Goal: Transaction & Acquisition: Purchase product/service

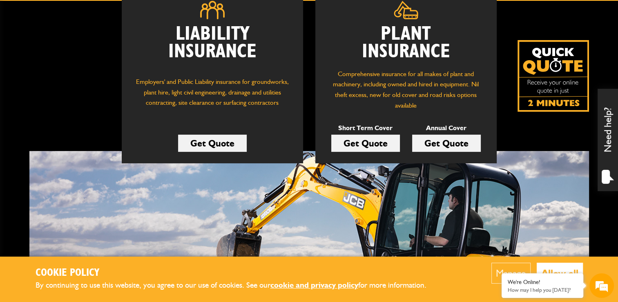
scroll to position [82, 0]
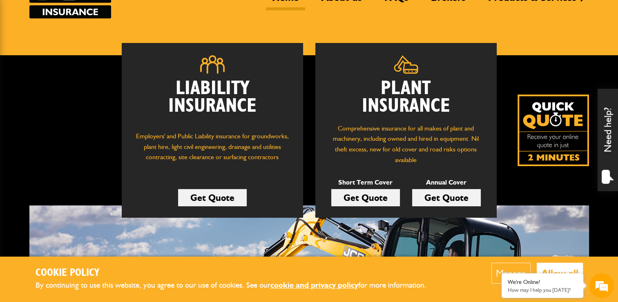
click at [442, 198] on link "Get Quote" at bounding box center [446, 197] width 69 height 17
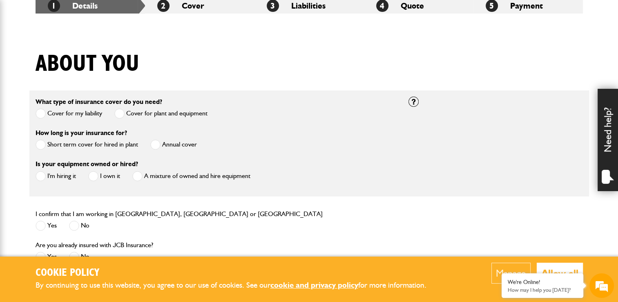
scroll to position [204, 0]
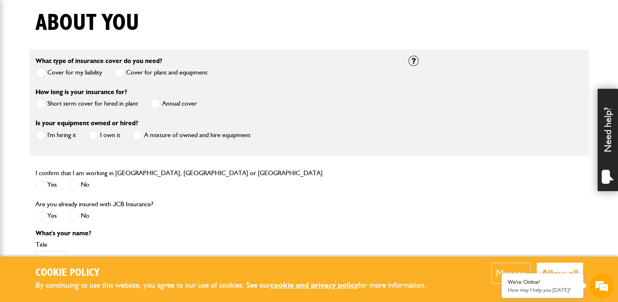
click at [73, 104] on label "Short term cover for hired in plant" at bounding box center [87, 103] width 103 height 10
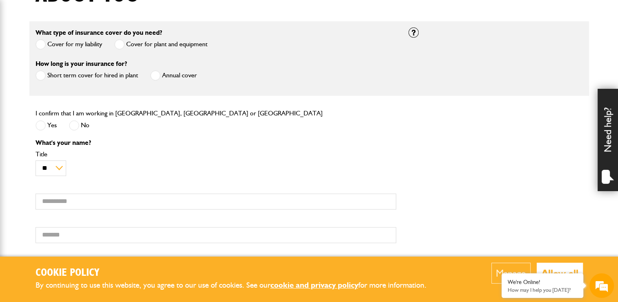
scroll to position [245, 0]
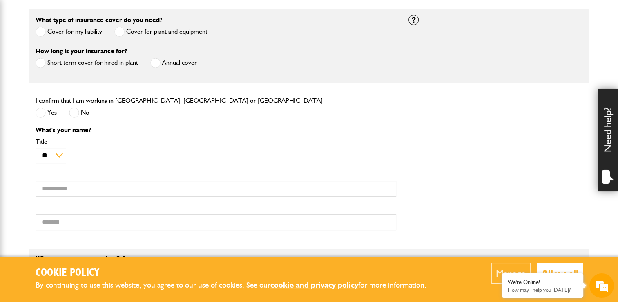
click at [44, 114] on span at bounding box center [41, 112] width 10 height 10
click at [164, 62] on label "Annual cover" at bounding box center [173, 63] width 47 height 10
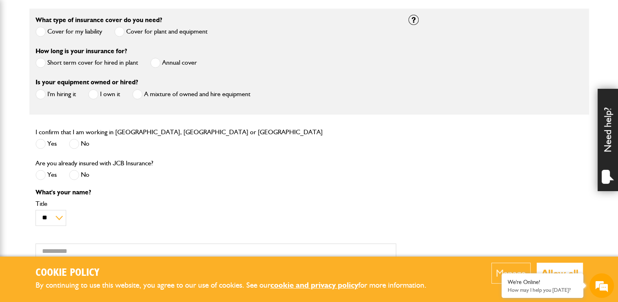
click at [60, 93] on label "I'm hiring it" at bounding box center [56, 94] width 40 height 10
click at [89, 62] on label "Short term cover for hired in plant" at bounding box center [87, 63] width 103 height 10
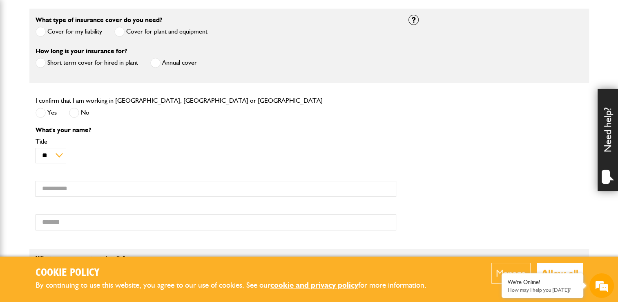
scroll to position [327, 0]
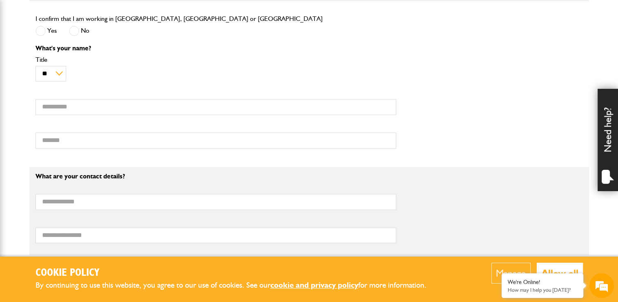
click at [66, 115] on div "What's your name? ** *** **** ** ** ** Title First name Surname" at bounding box center [215, 100] width 373 height 110
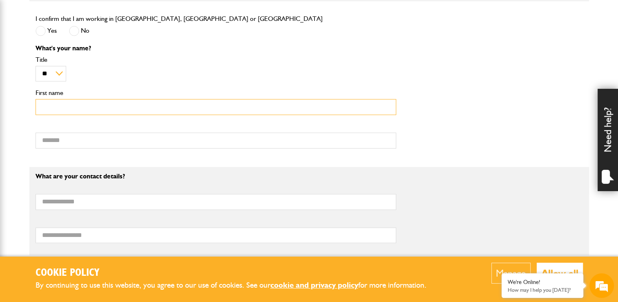
click at [64, 107] on input "First name" at bounding box center [216, 107] width 361 height 16
type input "*****"
type input "*******"
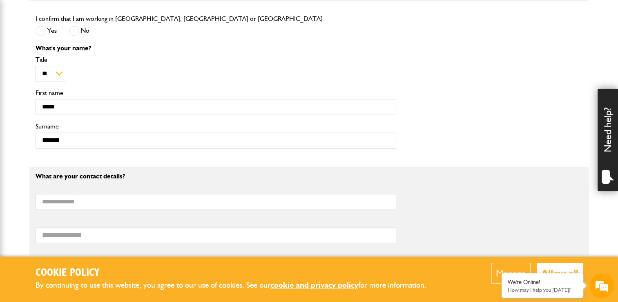
type input "**********"
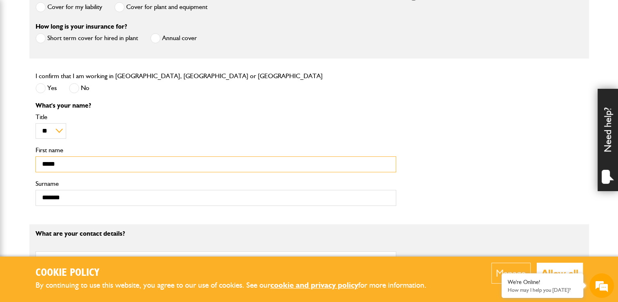
scroll to position [163, 0]
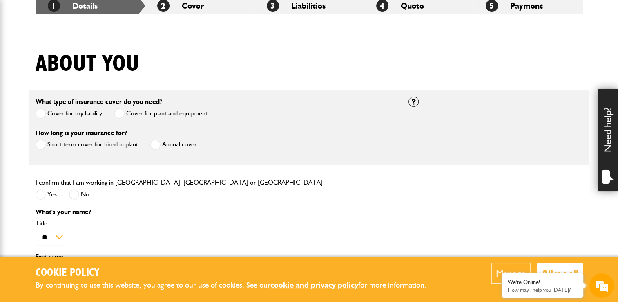
click at [170, 142] on label "Annual cover" at bounding box center [173, 144] width 47 height 10
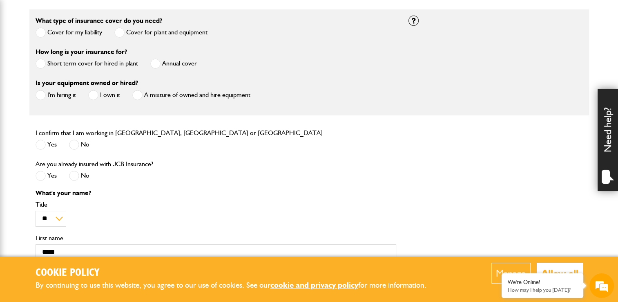
scroll to position [245, 0]
click at [148, 96] on label "A mixture of owned and hire equipment" at bounding box center [191, 94] width 118 height 10
click at [62, 94] on label "I'm hiring it" at bounding box center [56, 94] width 40 height 10
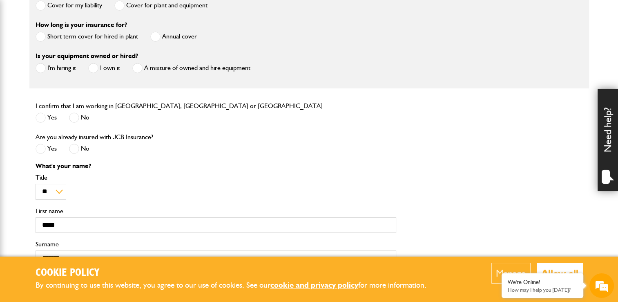
scroll to position [286, 0]
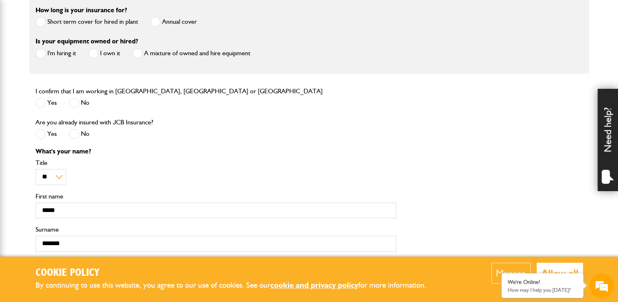
click at [151, 55] on label "A mixture of owned and hire equipment" at bounding box center [191, 53] width 118 height 10
click at [54, 56] on label "I'm hiring it" at bounding box center [56, 53] width 40 height 10
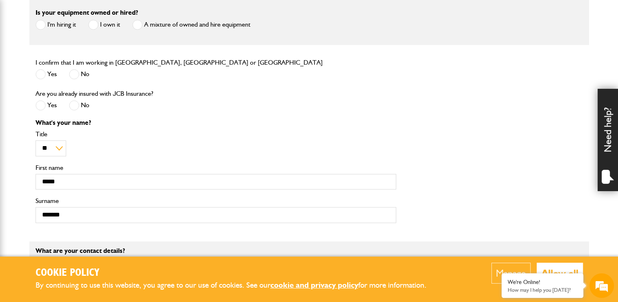
scroll to position [327, 0]
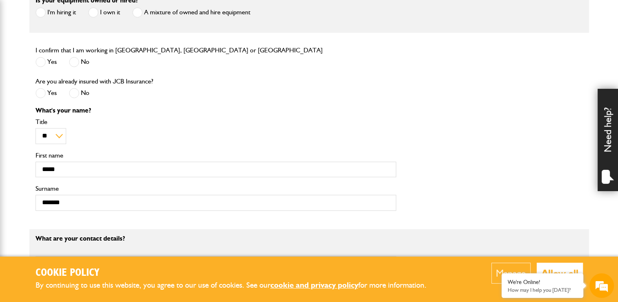
click at [74, 96] on span at bounding box center [74, 93] width 10 height 10
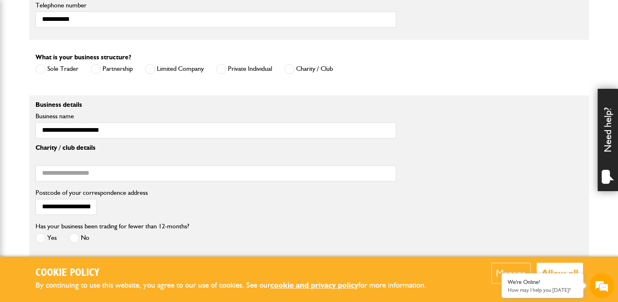
scroll to position [613, 0]
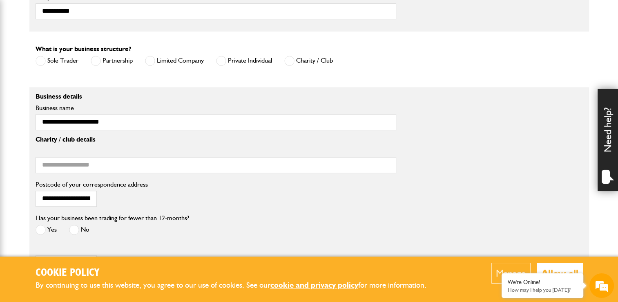
click at [175, 61] on label "Limited Company" at bounding box center [174, 61] width 59 height 10
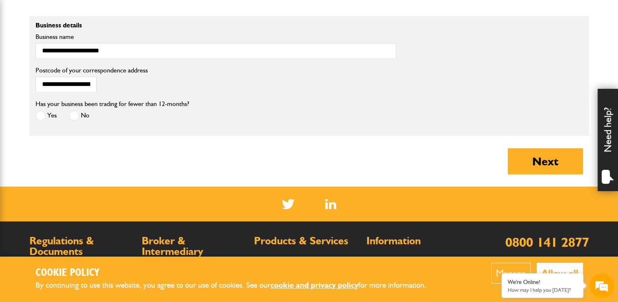
scroll to position [695, 0]
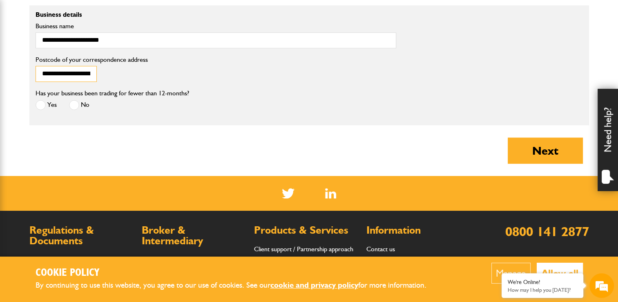
click at [91, 73] on input "**********" at bounding box center [66, 74] width 61 height 16
drag, startPoint x: 90, startPoint y: 74, endPoint x: -2, endPoint y: 87, distance: 92.4
type input "*"
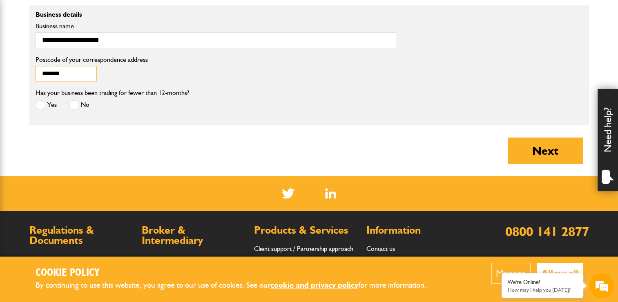
type input "*******"
click at [77, 106] on span at bounding box center [74, 105] width 10 height 10
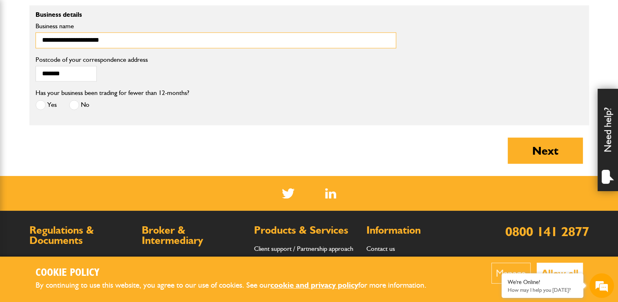
drag, startPoint x: 112, startPoint y: 40, endPoint x: 85, endPoint y: 40, distance: 27.8
click at [85, 40] on input "**********" at bounding box center [216, 40] width 361 height 16
type input "**********"
click at [217, 81] on div "******* Postcode of your correspondence address" at bounding box center [309, 70] width 560 height 33
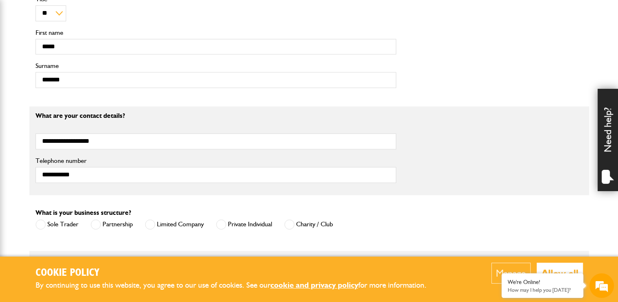
scroll to position [613, 0]
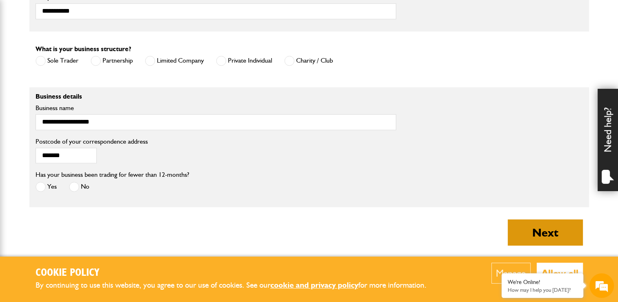
click at [525, 225] on button "Next" at bounding box center [545, 232] width 75 height 26
type input "*****"
type input "**********"
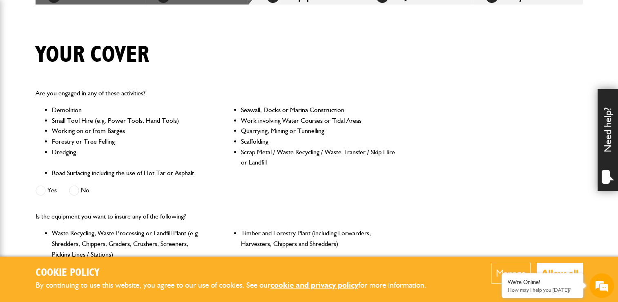
scroll to position [163, 0]
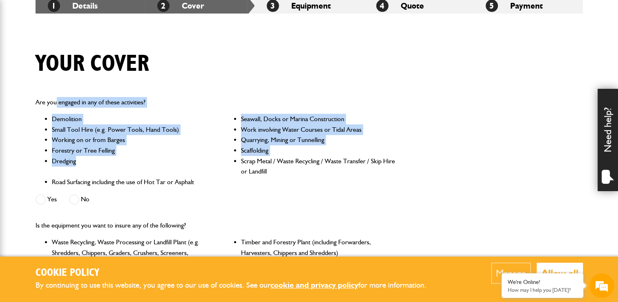
drag, startPoint x: 55, startPoint y: 99, endPoint x: 130, endPoint y: 158, distance: 95.5
click at [130, 158] on div "Are you engaged in any of these activities? Demolition Seawall, Docks or Marina…" at bounding box center [215, 151] width 373 height 123
click at [130, 158] on li "Dredging" at bounding box center [129, 166] width 155 height 21
click at [113, 154] on li "Forestry or Tree Felling" at bounding box center [129, 150] width 155 height 11
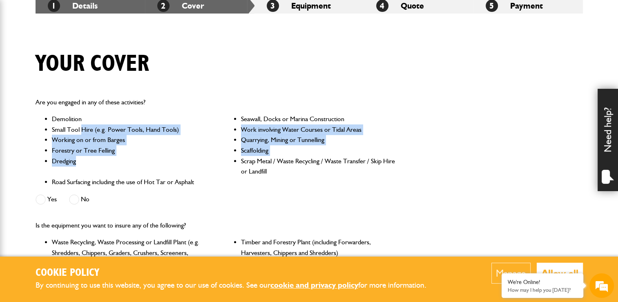
drag, startPoint x: 80, startPoint y: 133, endPoint x: 105, endPoint y: 161, distance: 37.9
click at [105, 161] on ul "Demolition Seawall, Docks or Marina Construction Small Tool Hire (e.g. Power To…" at bounding box center [216, 150] width 361 height 73
click at [105, 161] on li "Dredging" at bounding box center [129, 166] width 155 height 21
click at [96, 159] on li "Dredging" at bounding box center [129, 166] width 155 height 21
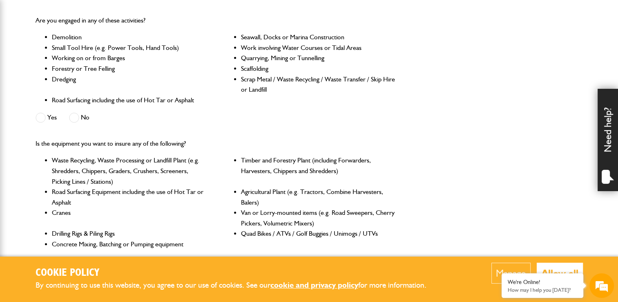
scroll to position [0, 0]
click at [75, 119] on span at bounding box center [74, 117] width 10 height 10
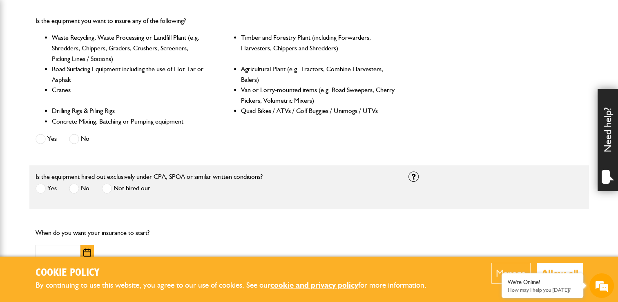
scroll to position [409, 0]
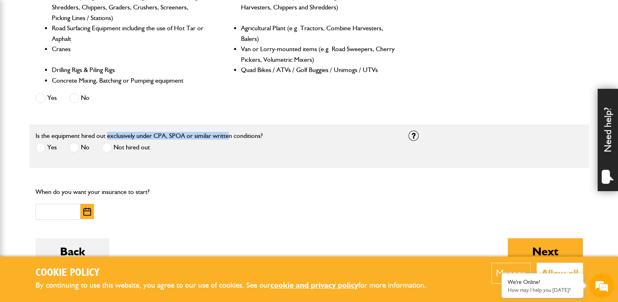
drag, startPoint x: 107, startPoint y: 138, endPoint x: 230, endPoint y: 138, distance: 123.8
click at [230, 138] on label "Is the equipment hired out exclusively under CPA, SPOA or similar written condi…" at bounding box center [149, 135] width 227 height 7
click at [74, 149] on span at bounding box center [74, 147] width 10 height 10
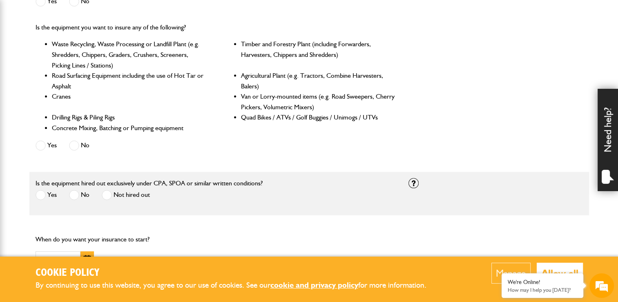
scroll to position [327, 0]
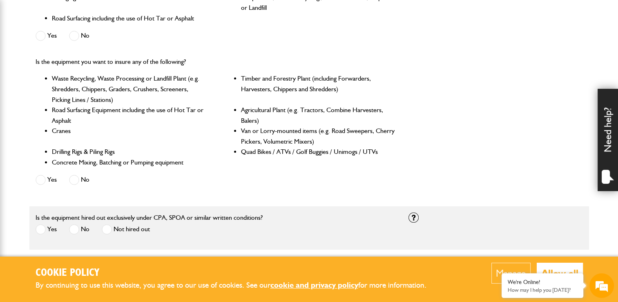
click at [82, 178] on label "No" at bounding box center [79, 179] width 20 height 10
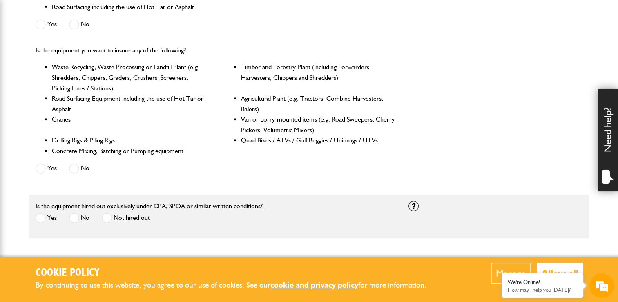
scroll to position [450, 0]
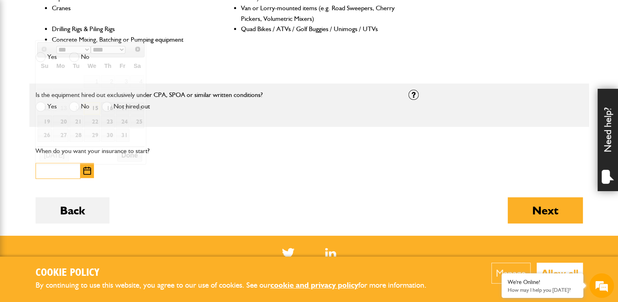
click at [41, 172] on input "text" at bounding box center [58, 171] width 45 height 16
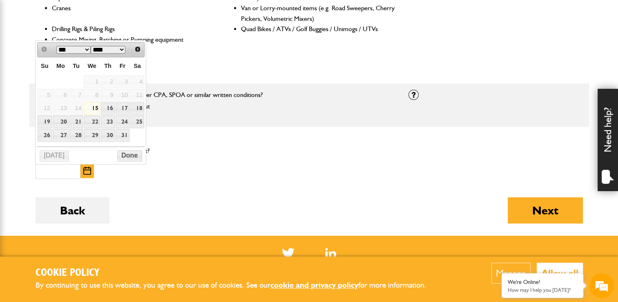
click at [90, 109] on link "15" at bounding box center [92, 108] width 16 height 13
type input "**********"
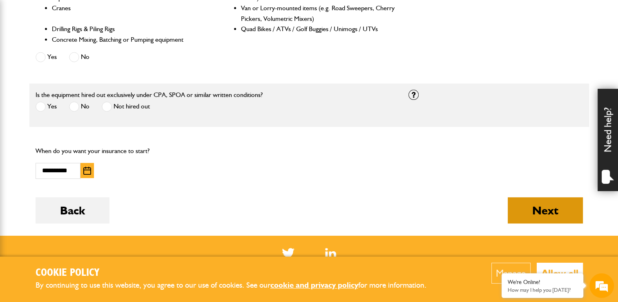
click at [559, 211] on button "Next" at bounding box center [545, 210] width 75 height 26
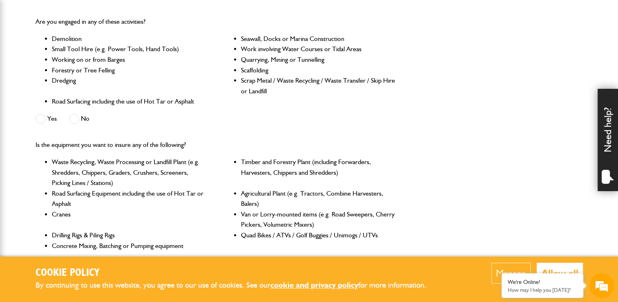
scroll to position [286, 0]
click at [46, 120] on label "Yes" at bounding box center [46, 118] width 21 height 10
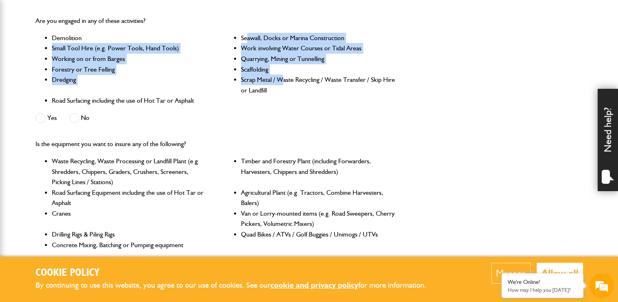
scroll to position [0, 0]
drag, startPoint x: 247, startPoint y: 40, endPoint x: 283, endPoint y: 89, distance: 60.5
click at [283, 89] on ul "Demolition Seawall, Docks or Marina Construction Small Tool Hire (e.g. Power To…" at bounding box center [216, 69] width 361 height 73
click at [283, 89] on li "Scrap Metal / Waste Recycling / Waste Transfer / Skip Hire or Landfill" at bounding box center [318, 84] width 155 height 21
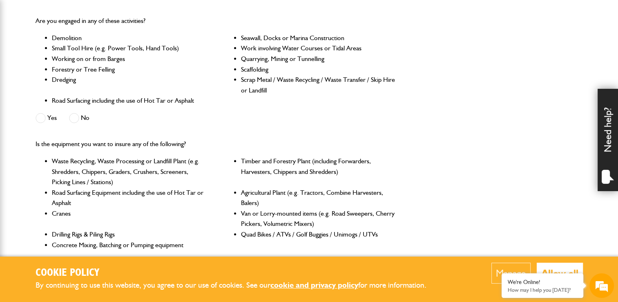
click at [211, 108] on div "Are you engaged in any of these activities? Demolition Seawall, Docks or Marina…" at bounding box center [215, 70] width 373 height 123
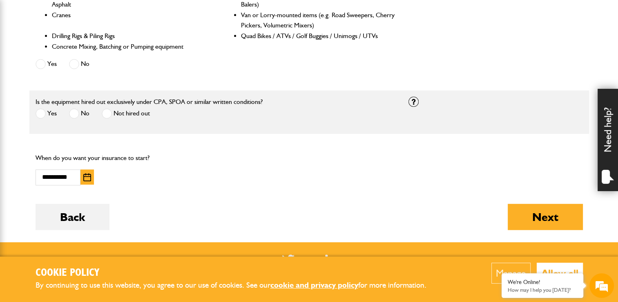
scroll to position [490, 0]
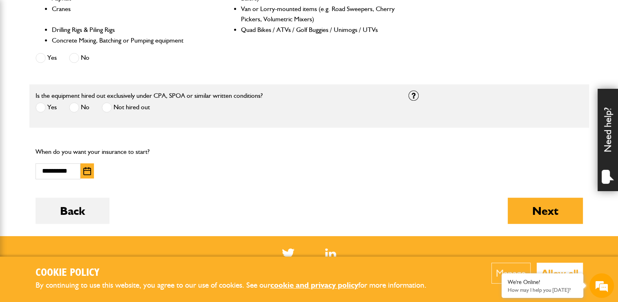
click at [45, 107] on span at bounding box center [41, 107] width 10 height 10
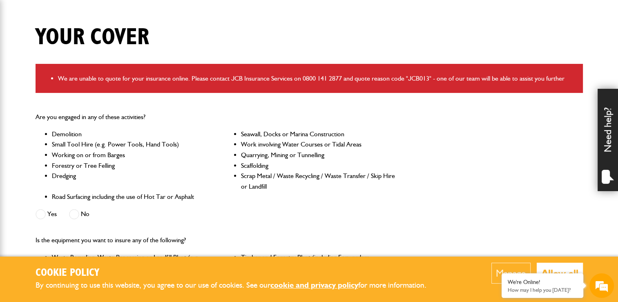
scroll to position [286, 0]
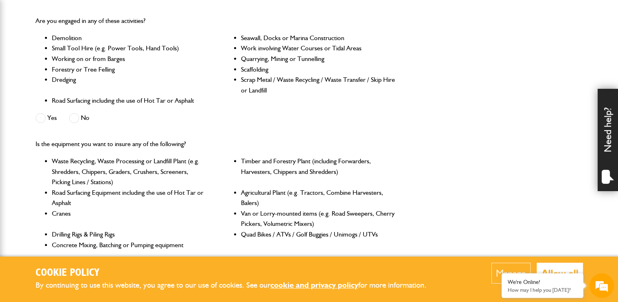
click at [77, 120] on span at bounding box center [74, 118] width 10 height 10
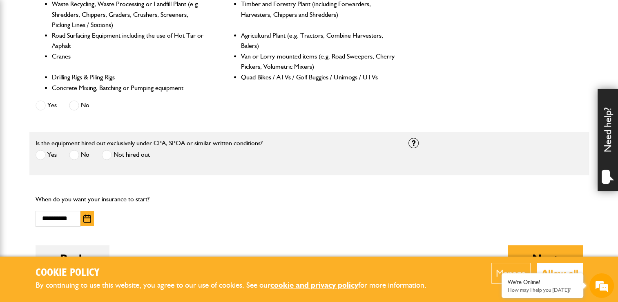
scroll to position [572, 0]
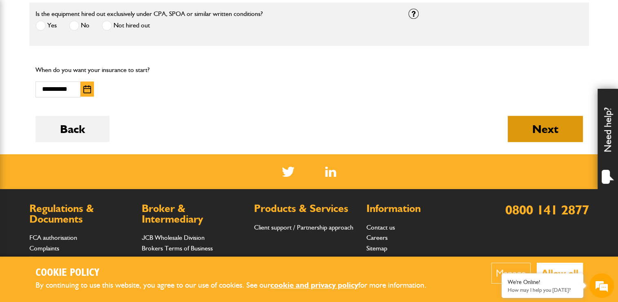
click at [552, 138] on button "Next" at bounding box center [545, 129] width 75 height 26
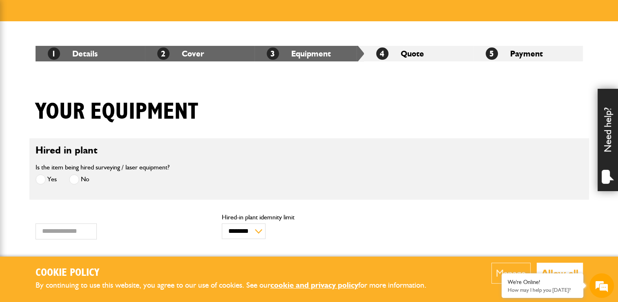
scroll to position [163, 0]
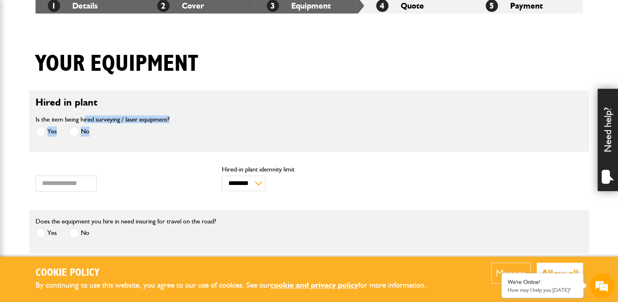
drag, startPoint x: 86, startPoint y: 117, endPoint x: 204, endPoint y: 119, distance: 118.1
click at [204, 119] on div "Is the item being hired surveying / laser equipment? Yes No" at bounding box center [215, 129] width 373 height 31
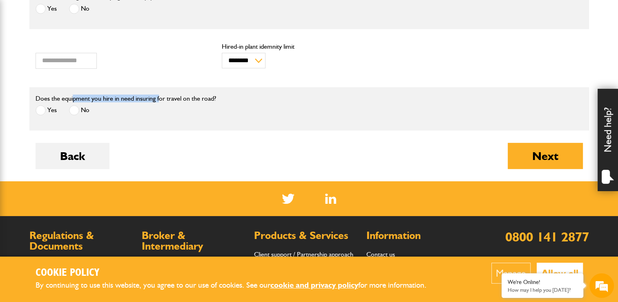
scroll to position [0, 0]
drag, startPoint x: 74, startPoint y: 96, endPoint x: 214, endPoint y: 96, distance: 139.8
click at [214, 96] on label "Does the equipment you hire in need insuring for travel on the road?" at bounding box center [126, 98] width 181 height 7
click at [226, 102] on div "Does the equipment you hire in need insuring for travel on the road? Yes No" at bounding box center [215, 108] width 373 height 31
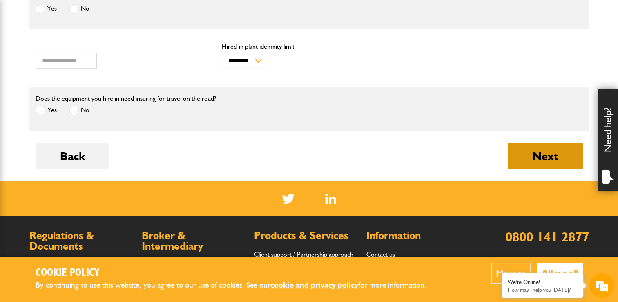
click at [521, 158] on button "Next" at bounding box center [545, 156] width 75 height 26
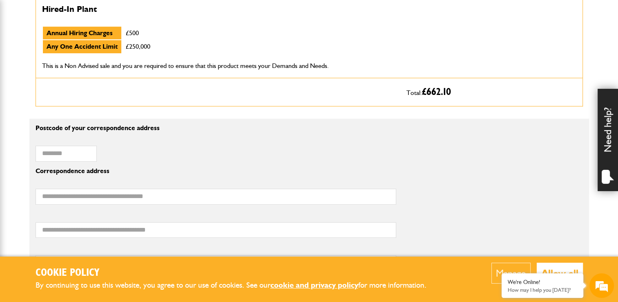
scroll to position [409, 0]
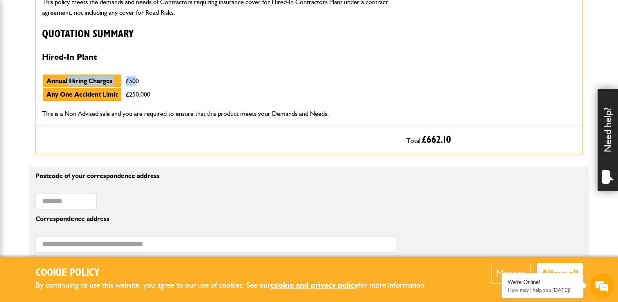
drag, startPoint x: 67, startPoint y: 80, endPoint x: 133, endPoint y: 83, distance: 66.7
click at [133, 83] on tr "Annual Hiring Charges £500" at bounding box center [98, 81] width 112 height 14
click at [133, 83] on td "£500" at bounding box center [138, 81] width 33 height 14
drag, startPoint x: 75, startPoint y: 94, endPoint x: 156, endPoint y: 94, distance: 80.9
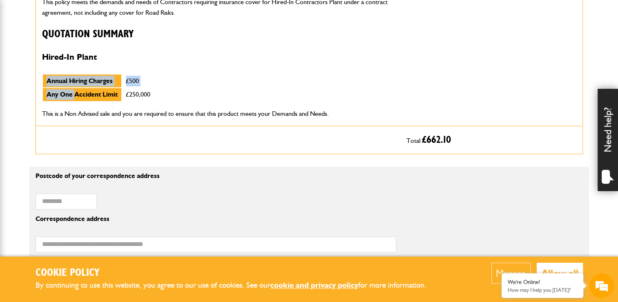
drag, startPoint x: 156, startPoint y: 94, endPoint x: 118, endPoint y: 111, distance: 41.9
click at [118, 111] on p "This is a Non Advised sale and you are required to ensure that this product mee…" at bounding box center [218, 113] width 352 height 11
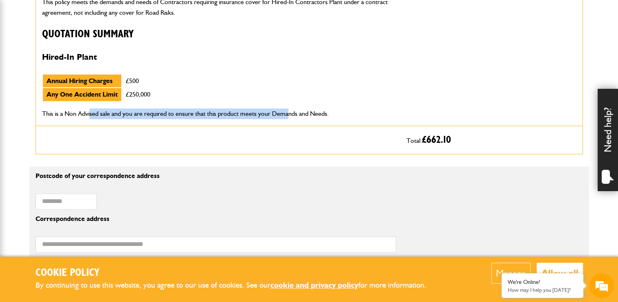
drag, startPoint x: 91, startPoint y: 112, endPoint x: 287, endPoint y: 116, distance: 196.6
click at [287, 116] on p "This is a Non Advised sale and you are required to ensure that this product mee…" at bounding box center [218, 113] width 352 height 11
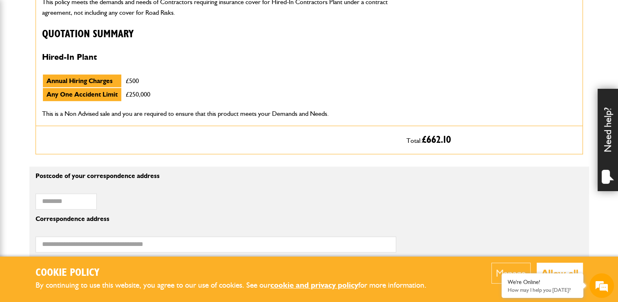
click at [362, 108] on p "This is a Non Advised sale and you are required to ensure that this product mee…" at bounding box center [218, 113] width 352 height 11
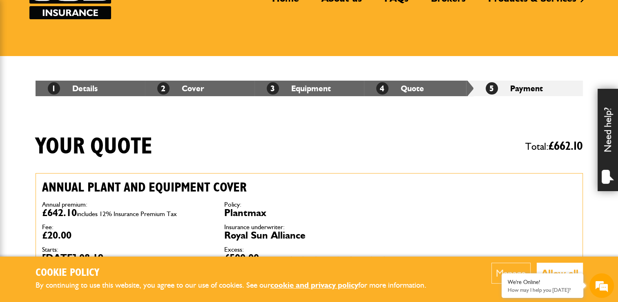
scroll to position [82, 0]
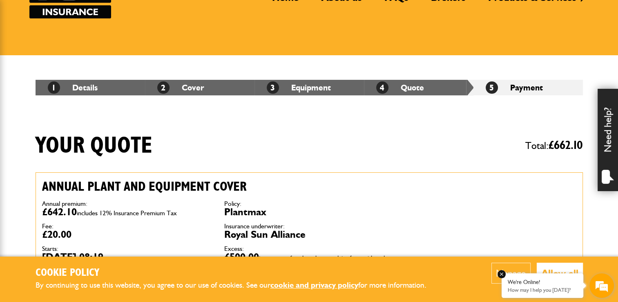
click at [501, 275] on em at bounding box center [502, 274] width 8 height 8
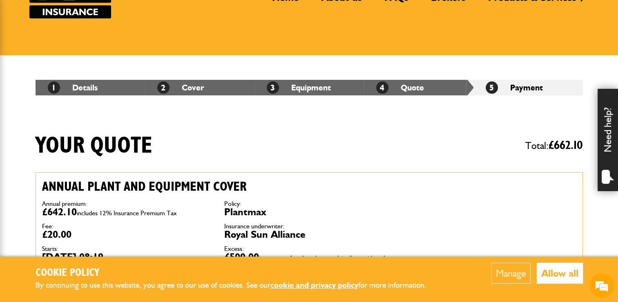
click at [552, 275] on button "Allow all" at bounding box center [560, 272] width 46 height 21
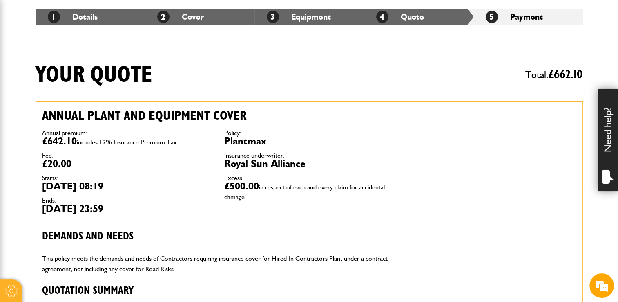
scroll to position [245, 0]
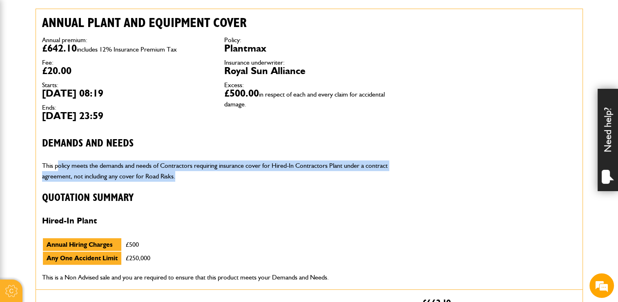
drag, startPoint x: 57, startPoint y: 163, endPoint x: 180, endPoint y: 177, distance: 123.4
click at [180, 177] on p "This policy meets the demands and needs of Contractors requiring insurance cove…" at bounding box center [218, 170] width 352 height 21
click at [174, 174] on p "This policy meets the demands and needs of Contractors requiring insurance cove…" at bounding box center [218, 170] width 352 height 21
drag, startPoint x: 164, startPoint y: 169, endPoint x: 186, endPoint y: 173, distance: 22.0
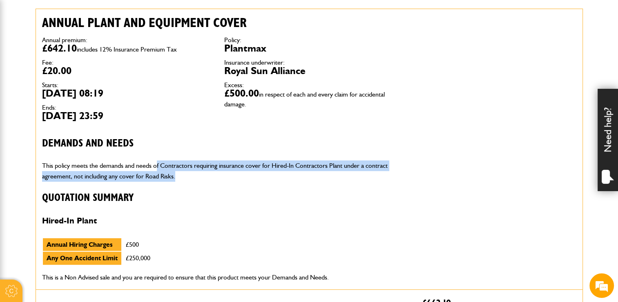
click at [186, 173] on p "This policy meets the demands and needs of Contractors requiring insurance cove…" at bounding box center [218, 170] width 352 height 21
click at [192, 177] on p "This policy meets the demands and needs of Contractors requiring insurance cove…" at bounding box center [218, 170] width 352 height 21
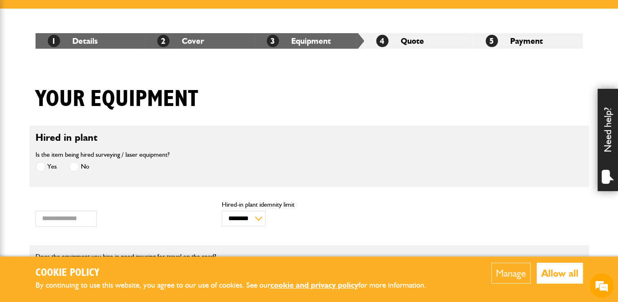
scroll to position [204, 0]
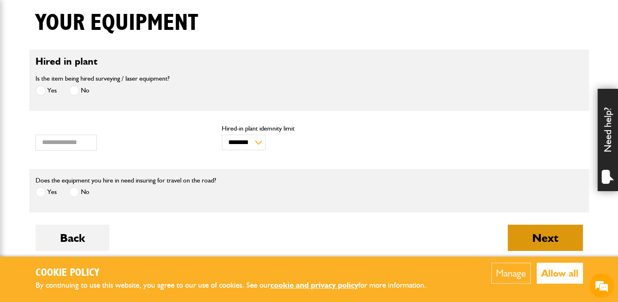
click at [528, 242] on button "Next" at bounding box center [545, 237] width 75 height 26
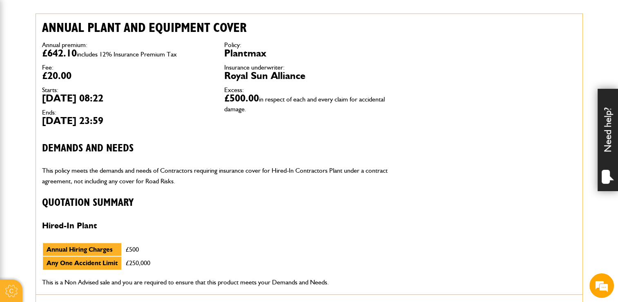
scroll to position [245, 0]
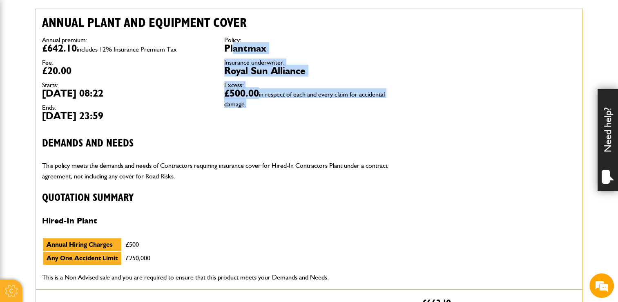
drag, startPoint x: 234, startPoint y: 51, endPoint x: 286, endPoint y: 114, distance: 81.3
click at [286, 114] on div "Policy: Plantmax Insurance underwriter: Royal Sun Alliance Excess: £500.00 in r…" at bounding box center [309, 72] width 182 height 83
click at [282, 111] on div "Policy: Plantmax Insurance underwriter: Royal Sun Alliance Excess: £500.00 in r…" at bounding box center [309, 72] width 182 height 83
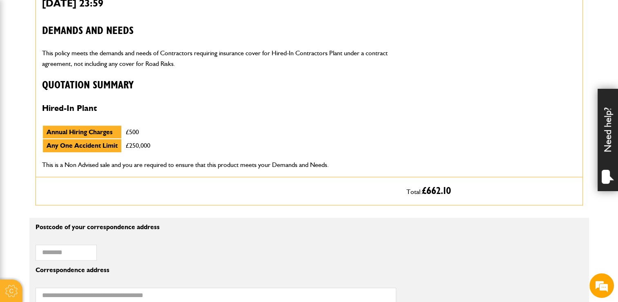
scroll to position [368, 0]
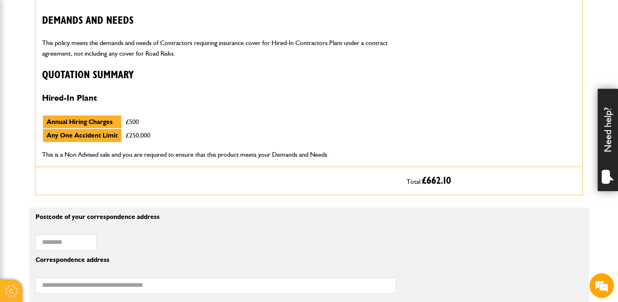
click at [98, 119] on td "Annual Hiring Charges" at bounding box center [81, 122] width 79 height 14
click at [99, 132] on td "Any One Accident Limit" at bounding box center [81, 135] width 79 height 14
drag, startPoint x: 54, startPoint y: 98, endPoint x: 157, endPoint y: 139, distance: 110.4
click at [157, 139] on div "Annual plant and equipment cover Annual premium: £642.10 includes 12% Insurance…" at bounding box center [218, 26] width 365 height 280
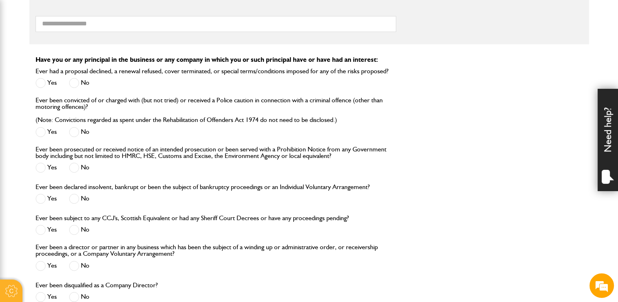
scroll to position [695, 0]
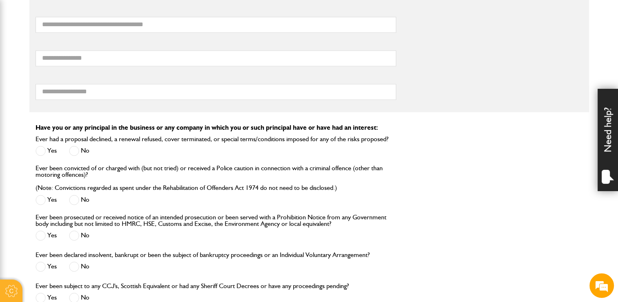
click at [78, 145] on span at bounding box center [74, 150] width 10 height 10
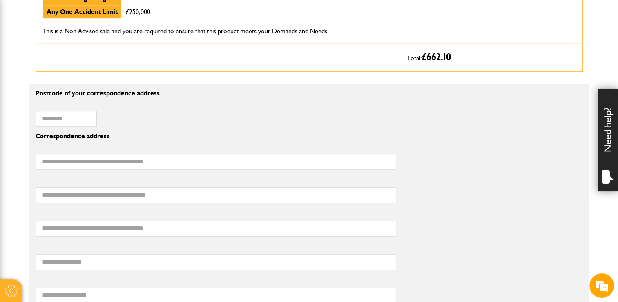
scroll to position [490, 0]
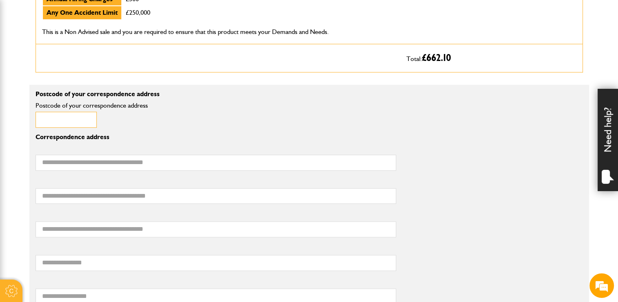
click at [82, 114] on input "Postcode of your correspondence address" at bounding box center [66, 120] width 61 height 16
type input "*******"
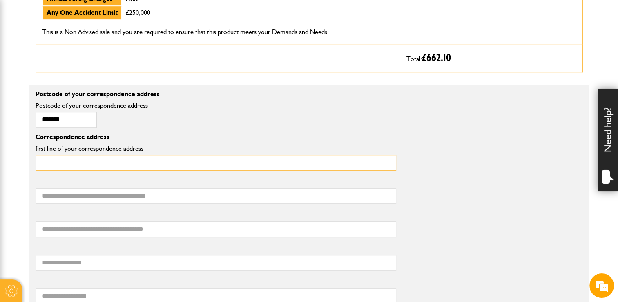
click at [87, 159] on input "first line of your correspondence address" at bounding box center [216, 162] width 361 height 16
click at [144, 163] on input "first line of your correspondence address" at bounding box center [216, 162] width 361 height 16
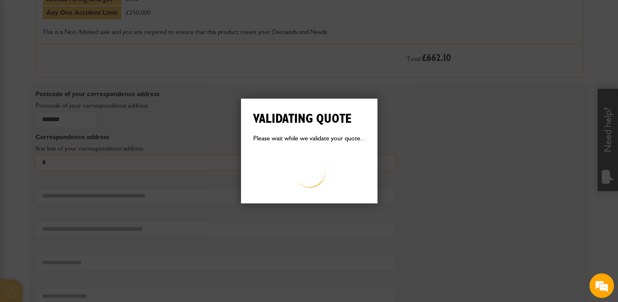
scroll to position [736, 0]
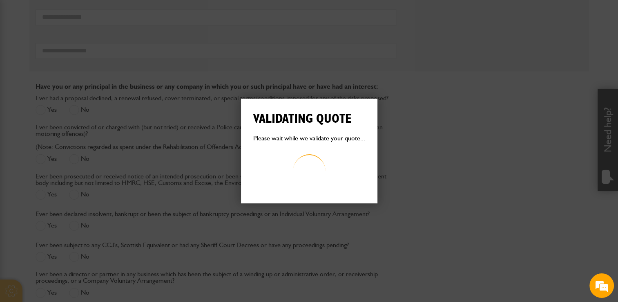
type input "*"
click at [143, 153] on div "Validating quote Please wait while we validate your quote... Quote invalid Your…" at bounding box center [309, 151] width 618 height 302
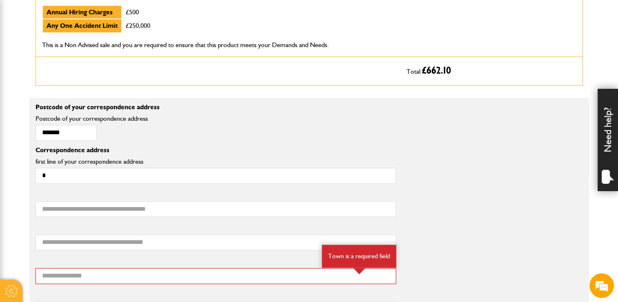
scroll to position [736, 0]
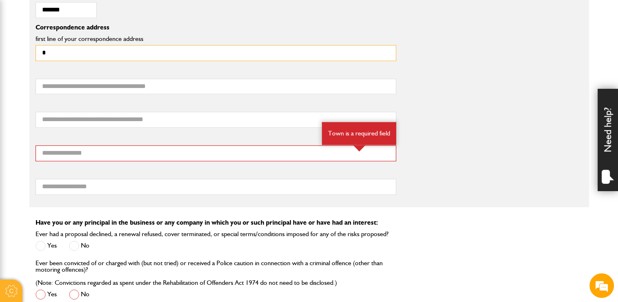
click at [49, 55] on input "*" at bounding box center [216, 53] width 361 height 16
type input "**********"
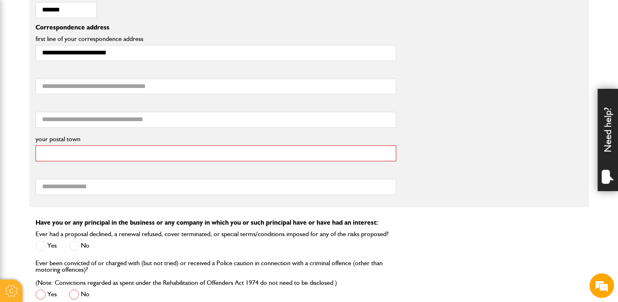
click at [69, 150] on input "your postal town" at bounding box center [216, 153] width 361 height 16
type input "*********"
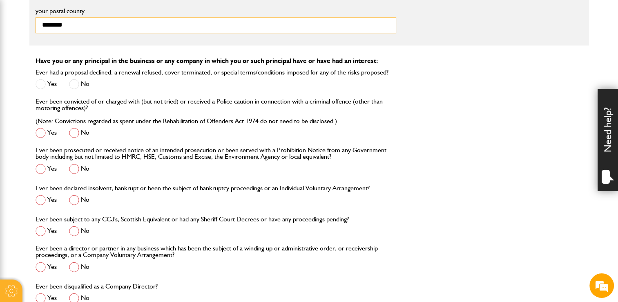
scroll to position [899, 0]
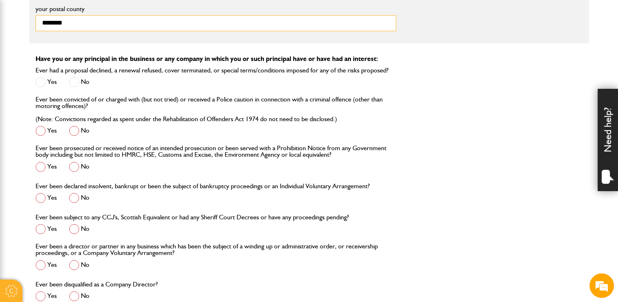
type input "********"
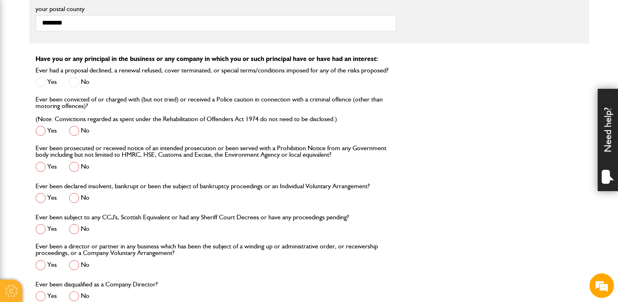
click at [77, 130] on span at bounding box center [74, 130] width 10 height 10
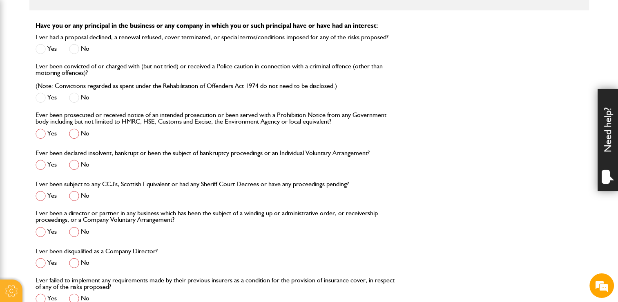
scroll to position [981, 0]
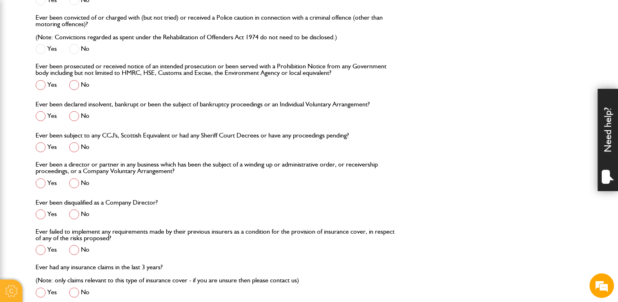
click at [75, 86] on span at bounding box center [74, 85] width 10 height 10
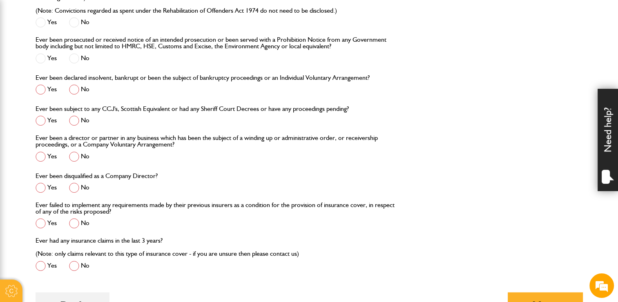
scroll to position [1022, 0]
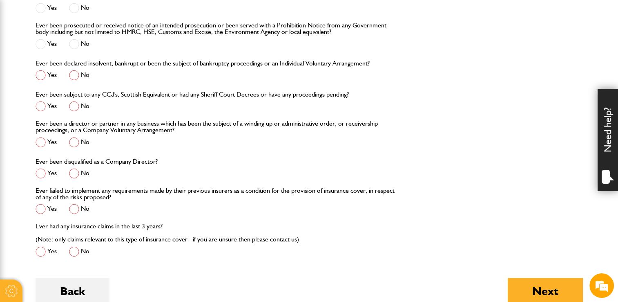
click at [75, 75] on span at bounding box center [74, 75] width 10 height 10
click at [74, 110] on span at bounding box center [74, 106] width 10 height 10
click at [74, 131] on label "Ever been a director or partner in any business which has been the subject of a…" at bounding box center [216, 126] width 361 height 13
click at [74, 138] on span at bounding box center [74, 142] width 10 height 10
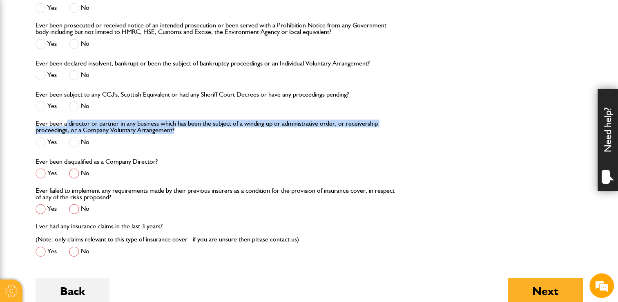
drag, startPoint x: 67, startPoint y: 121, endPoint x: 198, endPoint y: 129, distance: 131.0
click at [198, 129] on label "Ever been a director or partner in any business which has been the subject of a…" at bounding box center [216, 126] width 361 height 13
click at [199, 133] on div "Ever been a director or partner in any business which has been the subject of a…" at bounding box center [216, 134] width 361 height 29
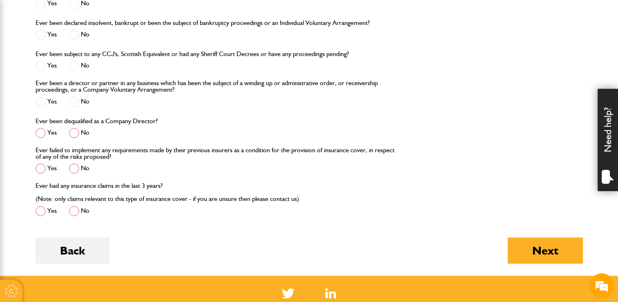
scroll to position [1062, 0]
click at [80, 132] on label "No" at bounding box center [79, 132] width 20 height 10
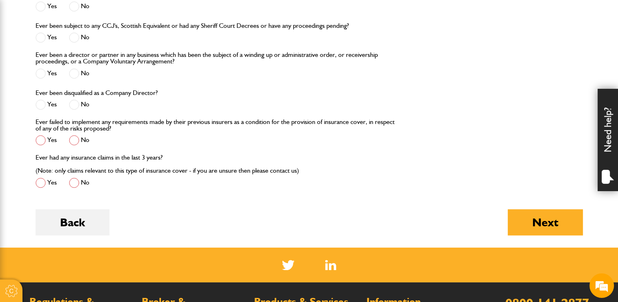
scroll to position [1103, 0]
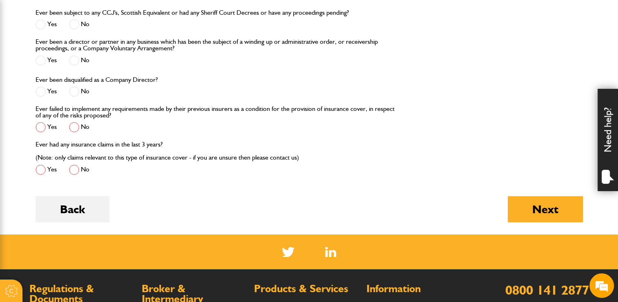
click at [77, 131] on span at bounding box center [74, 127] width 10 height 10
click at [77, 165] on span at bounding box center [74, 169] width 10 height 10
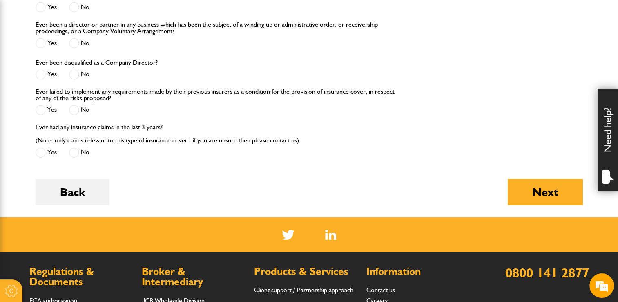
scroll to position [1144, 0]
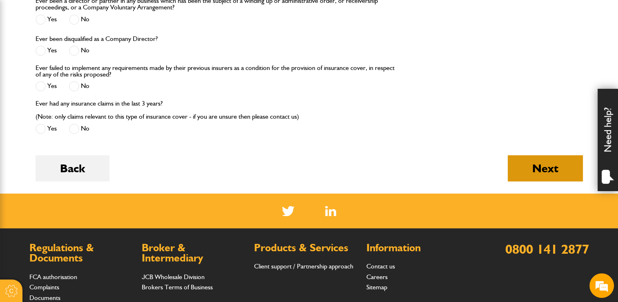
click at [523, 164] on button "Next" at bounding box center [545, 168] width 75 height 26
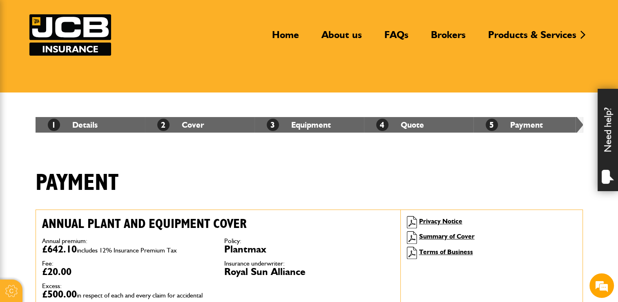
scroll to position [245, 0]
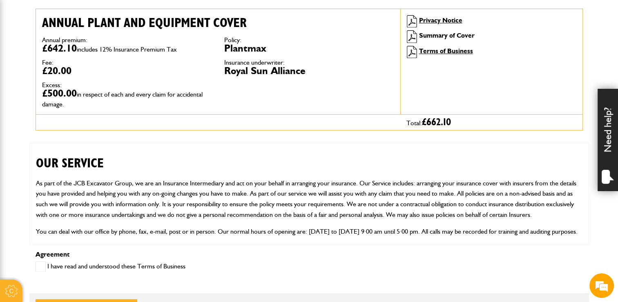
click at [433, 37] on link "Summary of Cover" at bounding box center [447, 35] width 56 height 8
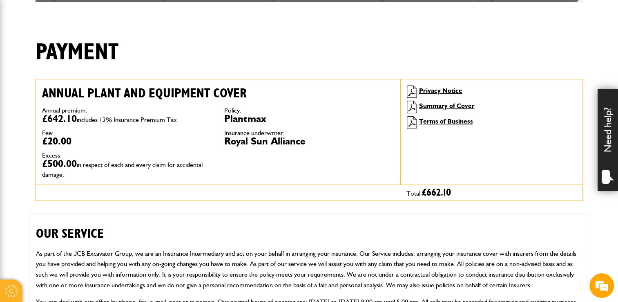
scroll to position [163, 0]
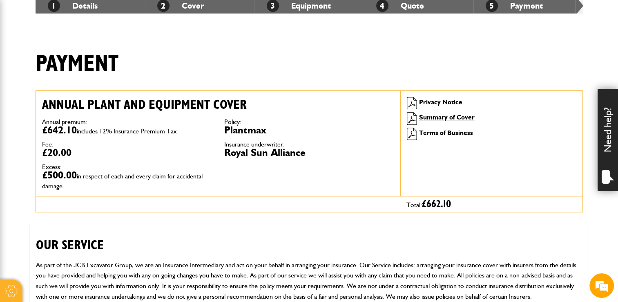
click at [443, 132] on link "Terms of Business" at bounding box center [446, 133] width 54 height 8
drag, startPoint x: 109, startPoint y: 175, endPoint x: 207, endPoint y: 177, distance: 98.5
click at [207, 177] on dd "£500.00 in respect of each and every claim for accidental damage." at bounding box center [127, 180] width 170 height 20
click at [309, 176] on div "Annual premium: £642.10 includes 12% Insurance Premium Tax Fee: £20.00 Excess: …" at bounding box center [218, 153] width 365 height 83
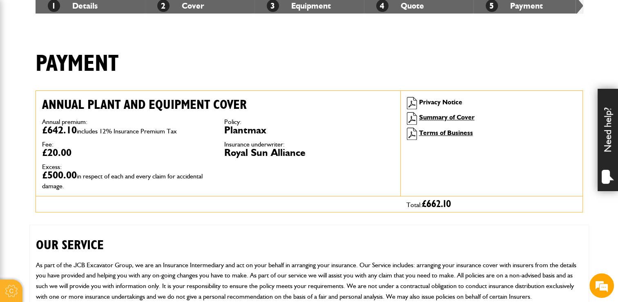
click at [427, 102] on link "Privacy Notice" at bounding box center [440, 102] width 43 height 8
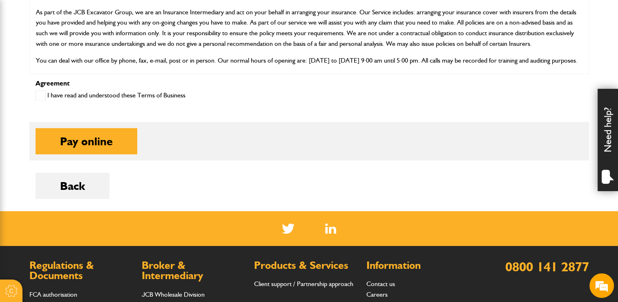
scroll to position [490, 0]
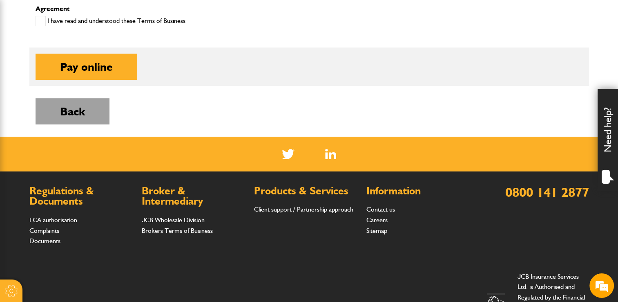
click at [83, 108] on button "Back" at bounding box center [73, 111] width 74 height 26
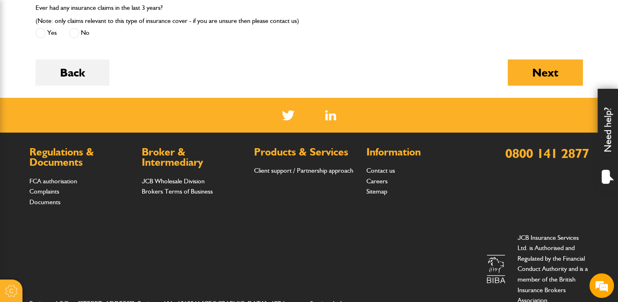
scroll to position [1134, 0]
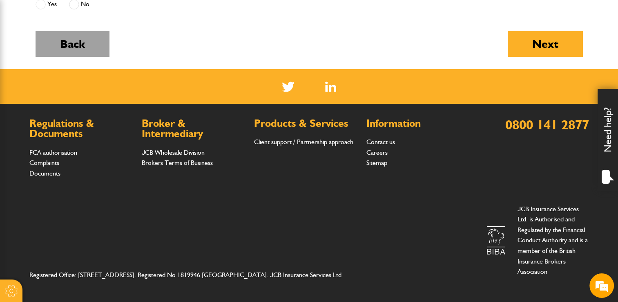
click at [88, 47] on button "Back" at bounding box center [73, 44] width 74 height 26
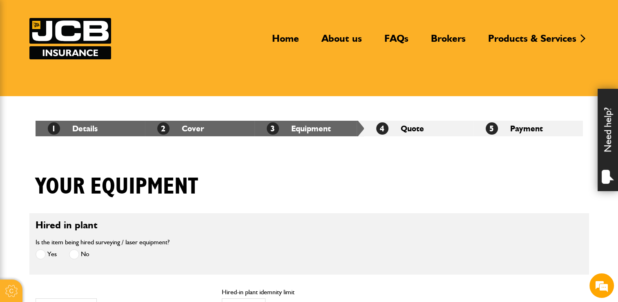
scroll to position [286, 0]
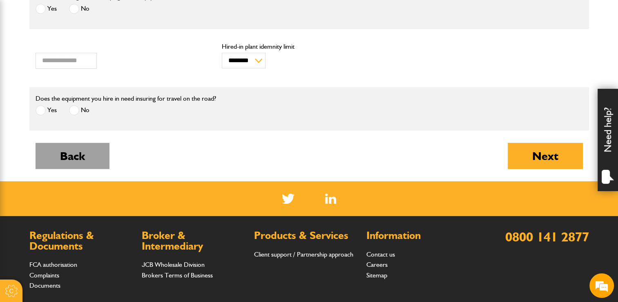
click at [79, 161] on button "Back" at bounding box center [73, 156] width 74 height 26
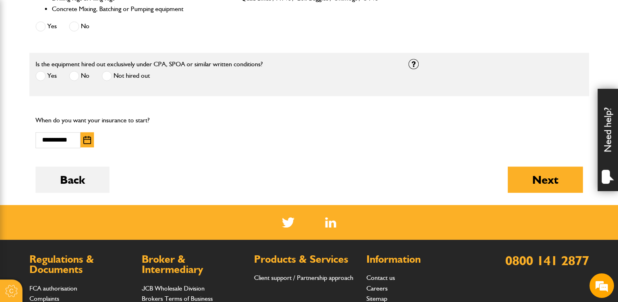
scroll to position [531, 0]
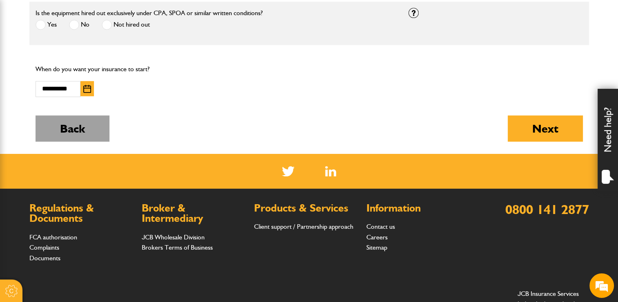
click at [84, 124] on button "Back" at bounding box center [73, 128] width 74 height 26
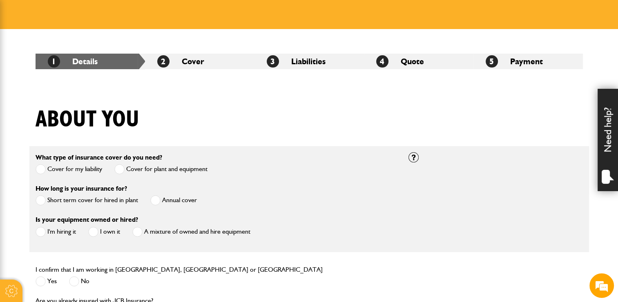
scroll to position [204, 0]
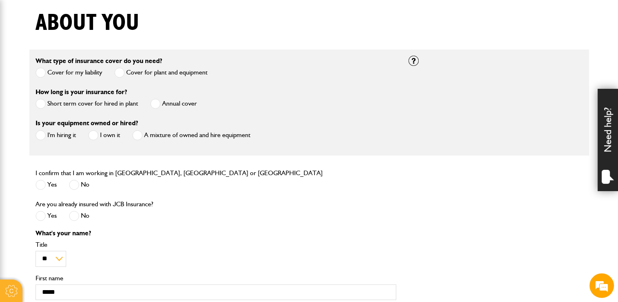
click at [58, 103] on label "Short term cover for hired in plant" at bounding box center [87, 103] width 103 height 10
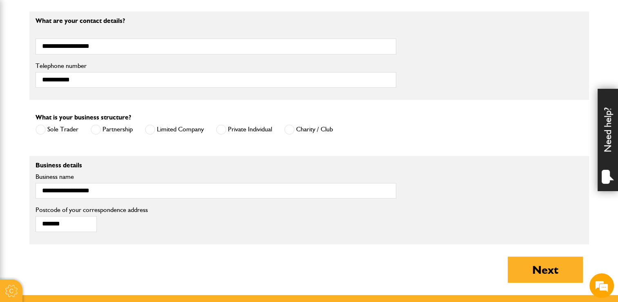
scroll to position [490, 0]
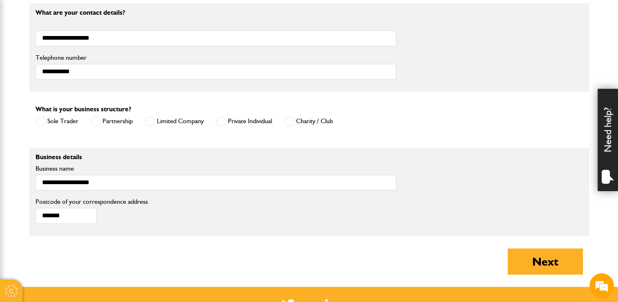
click at [515, 246] on div "About you What type of insurance cover do you need? Cover for my liability Cove…" at bounding box center [309, 5] width 560 height 564
click at [521, 254] on button "Next" at bounding box center [545, 261] width 75 height 26
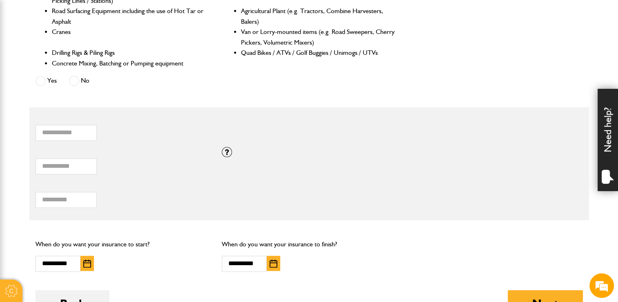
scroll to position [490, 0]
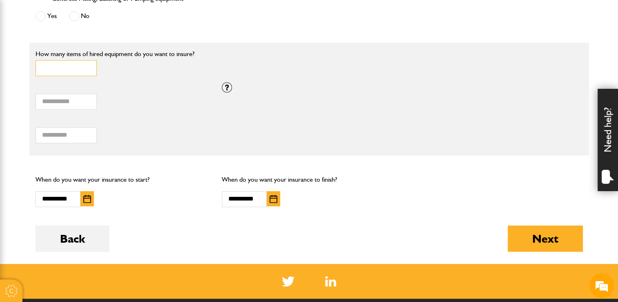
drag, startPoint x: 83, startPoint y: 69, endPoint x: -2, endPoint y: 69, distance: 84.2
click at [0, 69] on html "Cookie Options You can control which cookies we use with the form below. Please…" at bounding box center [309, 3] width 618 height 986
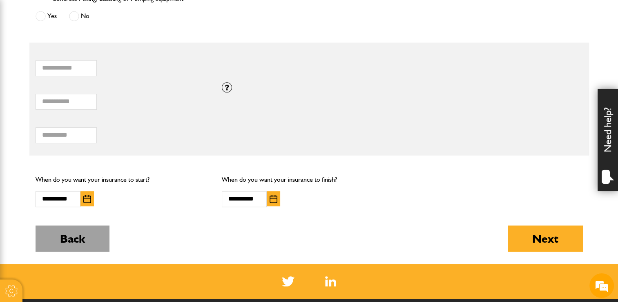
click at [71, 238] on button "Back" at bounding box center [73, 238] width 74 height 26
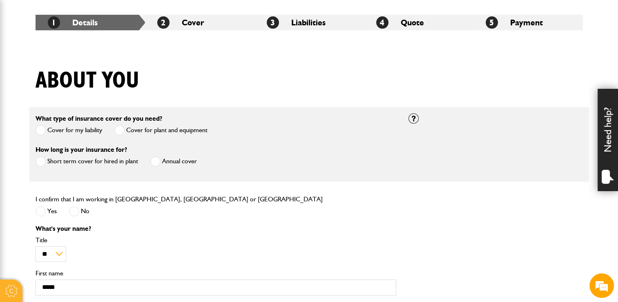
scroll to position [245, 0]
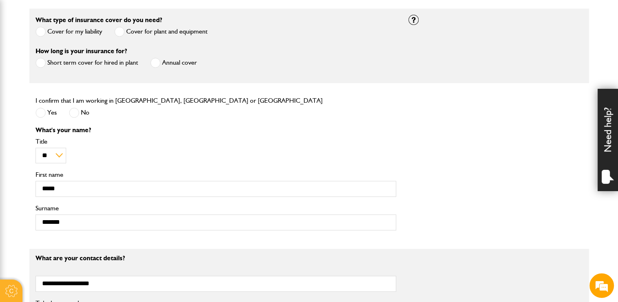
click at [170, 62] on label "Annual cover" at bounding box center [173, 63] width 47 height 10
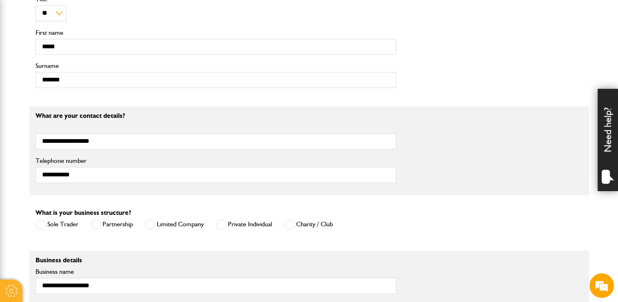
scroll to position [613, 0]
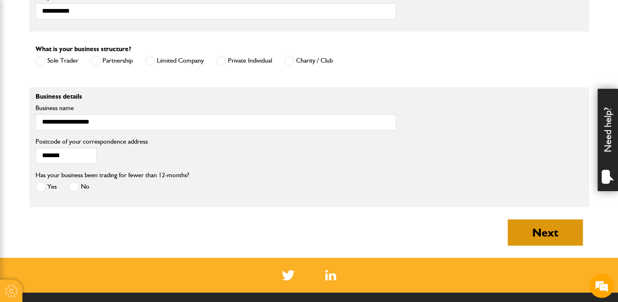
click at [574, 236] on button "Next" at bounding box center [545, 232] width 75 height 26
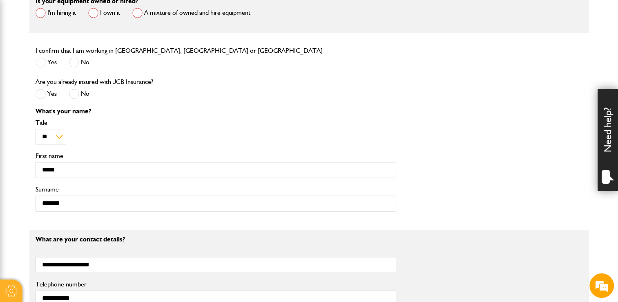
scroll to position [204, 0]
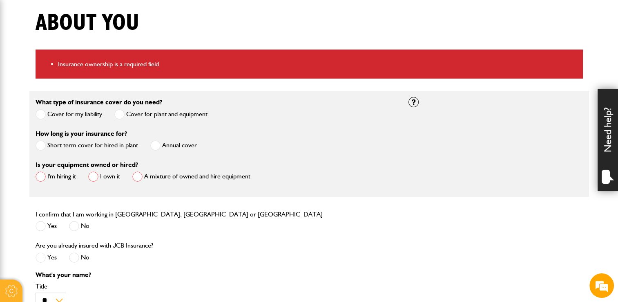
click at [60, 175] on label "I'm hiring it" at bounding box center [56, 176] width 40 height 10
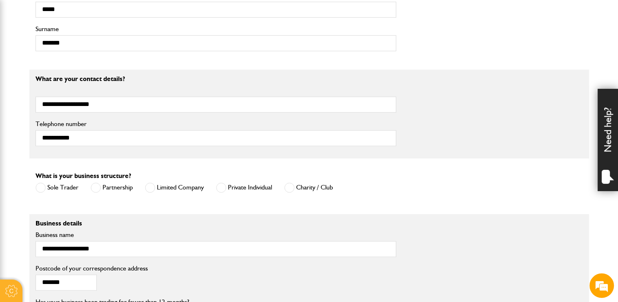
scroll to position [654, 0]
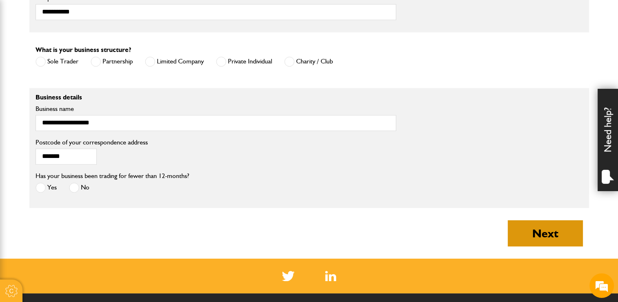
click at [517, 231] on button "Next" at bounding box center [545, 233] width 75 height 26
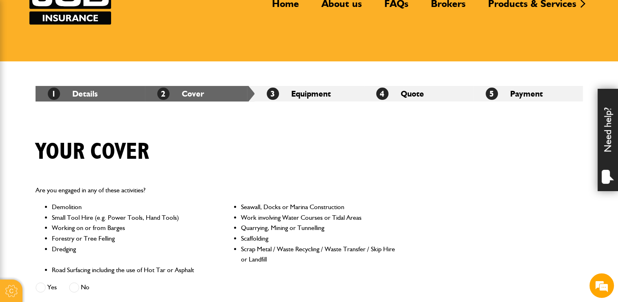
scroll to position [204, 0]
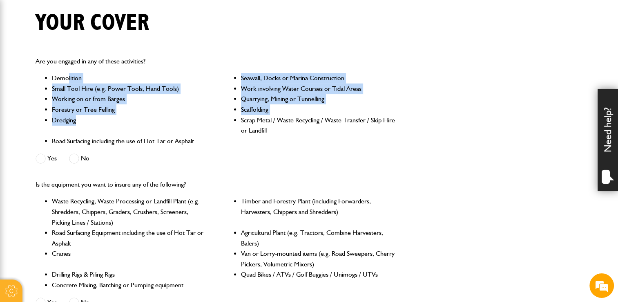
drag, startPoint x: 67, startPoint y: 77, endPoint x: 139, endPoint y: 121, distance: 84.5
click at [139, 121] on ul "Demolition Seawall, Docks or Marina Construction Small Tool Hire (e.g. Power To…" at bounding box center [216, 109] width 361 height 73
click at [139, 121] on li "Dredging" at bounding box center [129, 125] width 155 height 21
click at [279, 96] on li "Quarrying, Mining or Tunnelling" at bounding box center [318, 99] width 155 height 11
drag, startPoint x: 263, startPoint y: 78, endPoint x: 285, endPoint y: 125, distance: 51.2
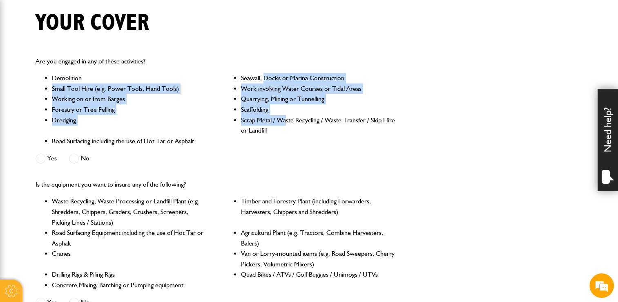
click at [285, 125] on ul "Demolition Seawall, Docks or Marina Construction Small Tool Hire (e.g. Power To…" at bounding box center [216, 109] width 361 height 73
click at [285, 125] on li "Scrap Metal / Waste Recycling / Waste Transfer / Skip Hire or Landfill" at bounding box center [318, 125] width 155 height 21
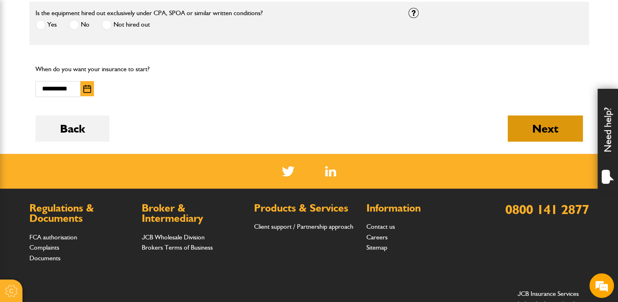
scroll to position [0, 0]
click at [520, 134] on button "Next" at bounding box center [545, 128] width 75 height 26
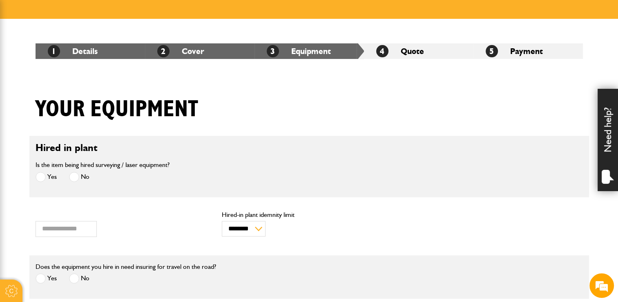
scroll to position [204, 0]
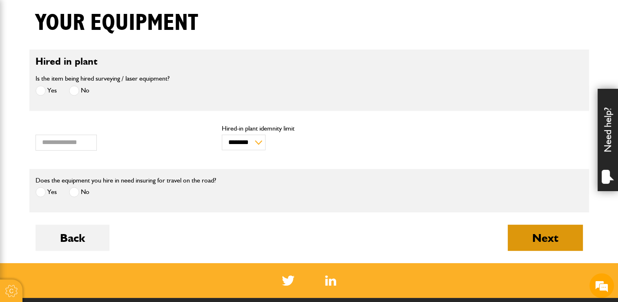
click at [517, 238] on button "Next" at bounding box center [545, 237] width 75 height 26
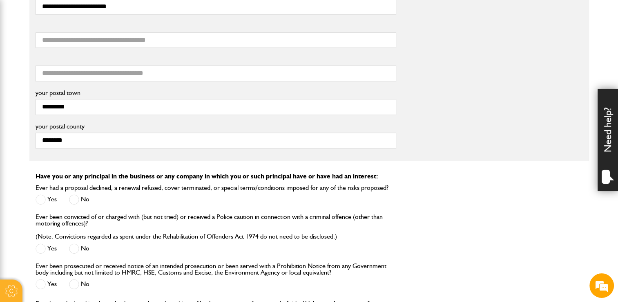
scroll to position [531, 0]
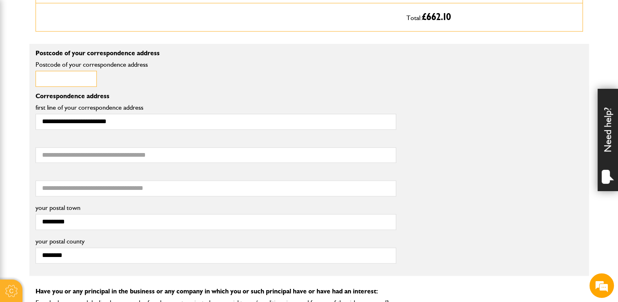
click at [63, 78] on input "Postcode of your correspondence address" at bounding box center [66, 79] width 61 height 16
type input "*******"
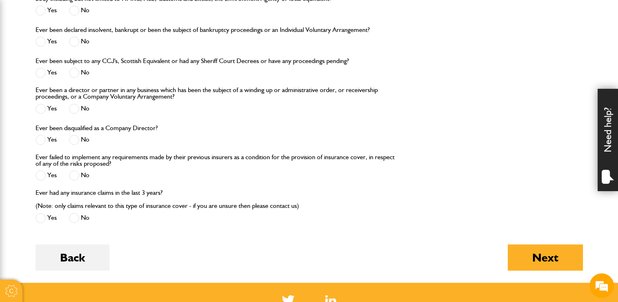
scroll to position [1062, 0]
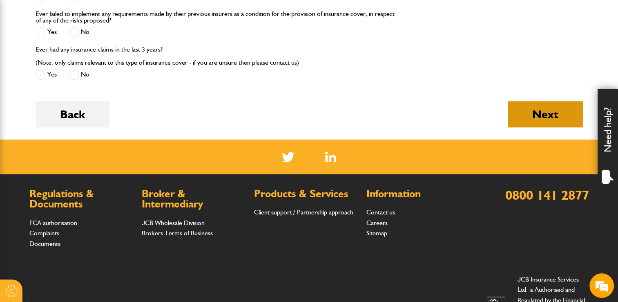
click at [554, 119] on button "Next" at bounding box center [545, 114] width 75 height 26
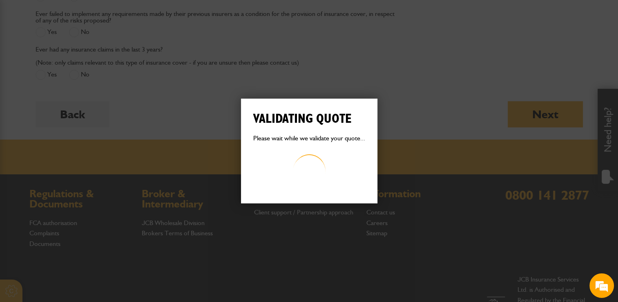
scroll to position [0, 0]
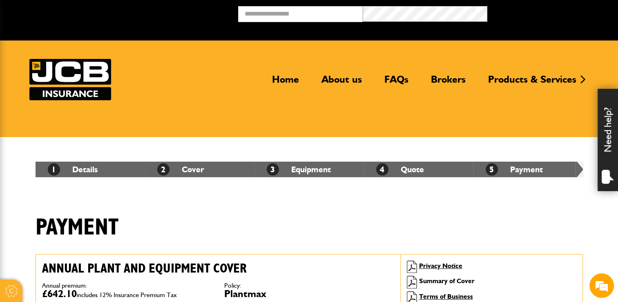
click at [431, 281] on link "Summary of Cover" at bounding box center [447, 281] width 56 height 8
